Goal: Find specific page/section: Find specific page/section

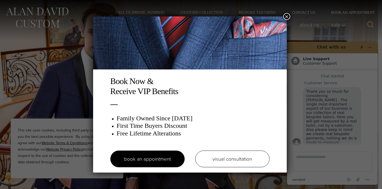
click at [288, 16] on button "×" at bounding box center [286, 16] width 7 height 7
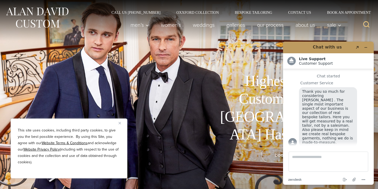
click at [120, 123] on img "Close" at bounding box center [120, 123] width 2 height 2
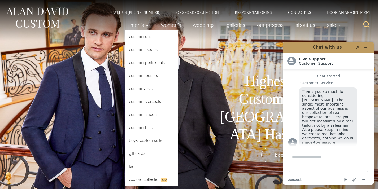
click at [143, 51] on link "Custom Tuxedos" at bounding box center [151, 49] width 53 height 13
